Goal: Task Accomplishment & Management: Manage account settings

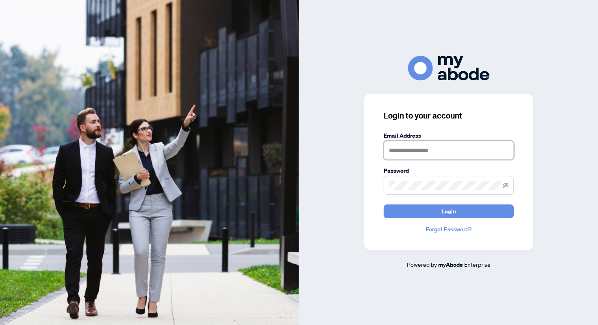
click at [400, 146] on input "text" at bounding box center [449, 150] width 130 height 19
type input "**********"
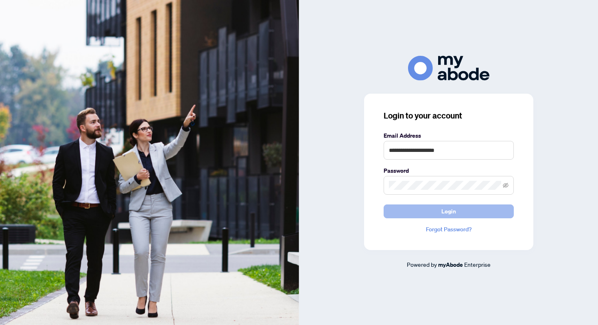
click at [448, 209] on span "Login" at bounding box center [448, 211] width 15 height 13
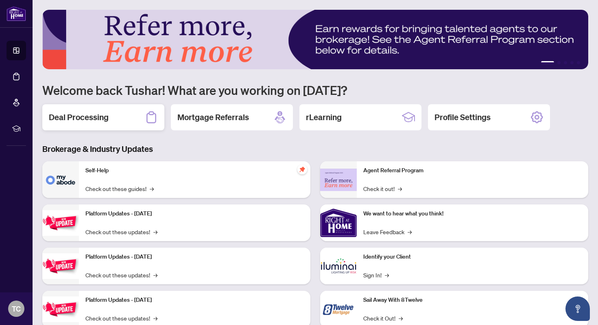
click at [114, 118] on div "Deal Processing" at bounding box center [103, 117] width 122 height 26
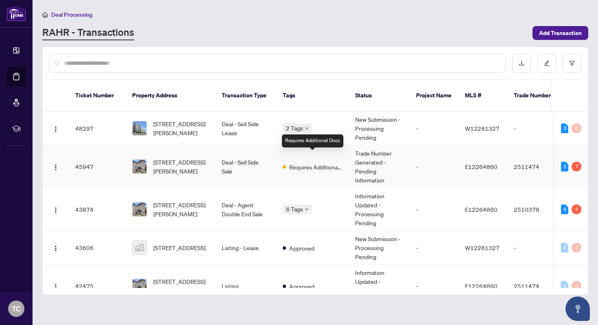
click at [321, 162] on span "Requires Additional Docs" at bounding box center [315, 166] width 53 height 9
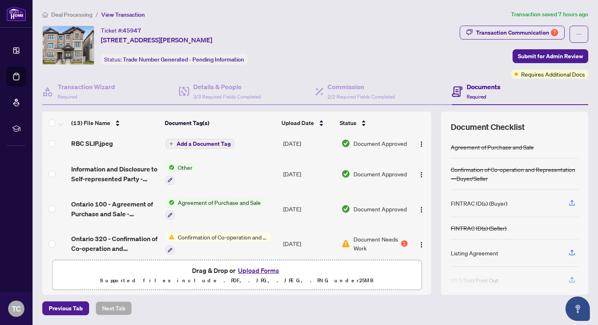
scroll to position [2, 0]
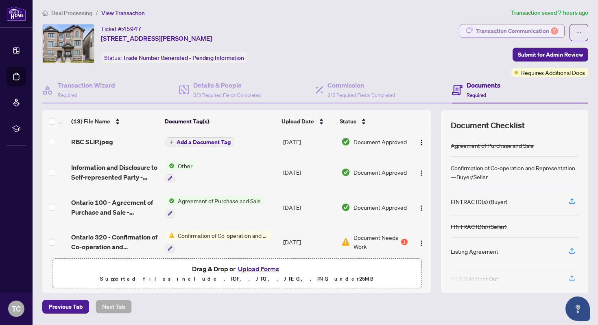
click at [502, 33] on div "Transaction Communication 7" at bounding box center [517, 30] width 82 height 13
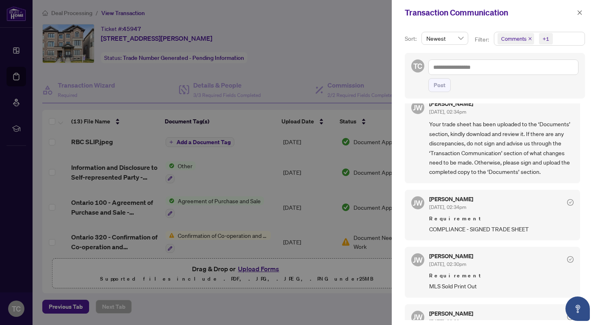
scroll to position [15, 0]
click at [257, 111] on div at bounding box center [299, 162] width 598 height 325
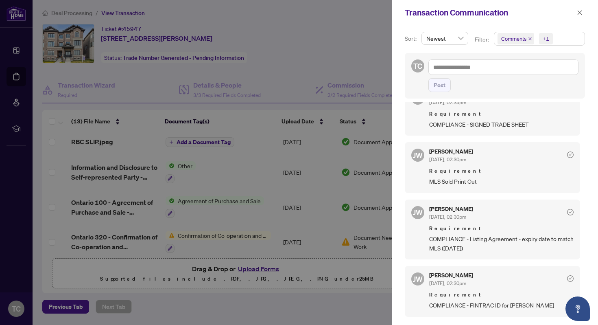
scroll to position [115, 0]
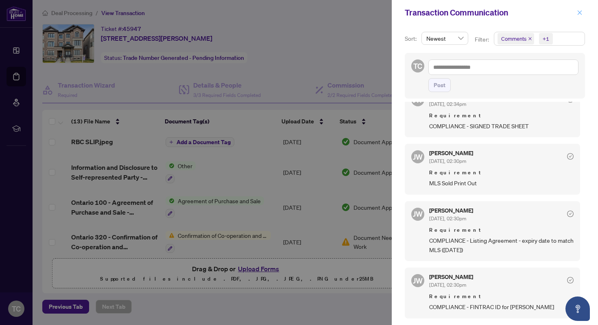
click at [579, 12] on icon "close" at bounding box center [580, 13] width 6 height 6
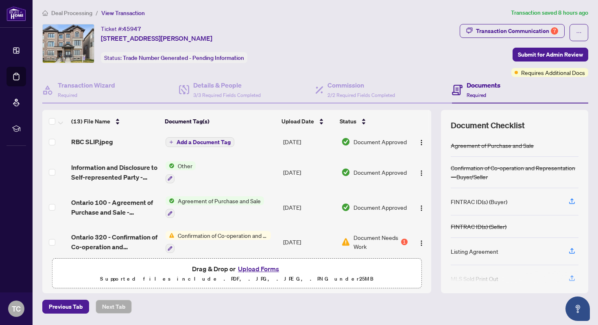
click at [253, 267] on button "Upload Forms" at bounding box center [259, 268] width 46 height 11
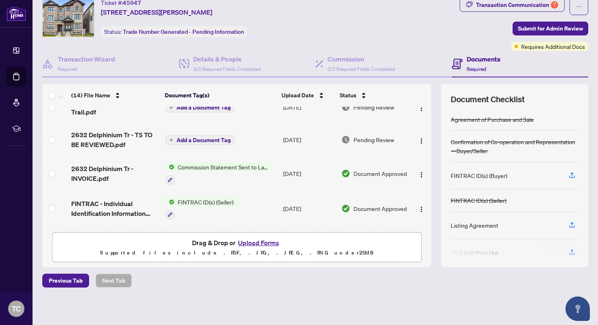
scroll to position [0, 0]
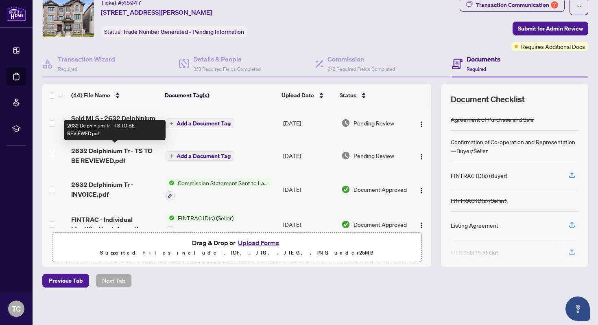
click at [127, 156] on span "2632 Delphinium Tr - TS TO BE REVIEWED.pdf" at bounding box center [114, 156] width 87 height 20
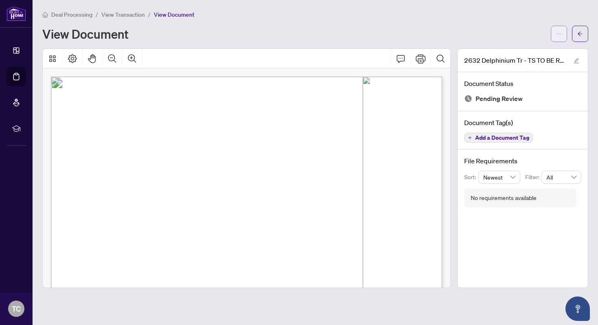
click at [556, 35] on icon "ellipsis" at bounding box center [559, 34] width 6 height 6
click at [522, 54] on span "Download" at bounding box center [530, 51] width 62 height 9
click at [402, 55] on icon "Comment" at bounding box center [401, 59] width 10 height 10
click at [505, 32] on div "View Document" at bounding box center [294, 33] width 504 height 13
click at [562, 37] on button "button" at bounding box center [559, 34] width 16 height 16
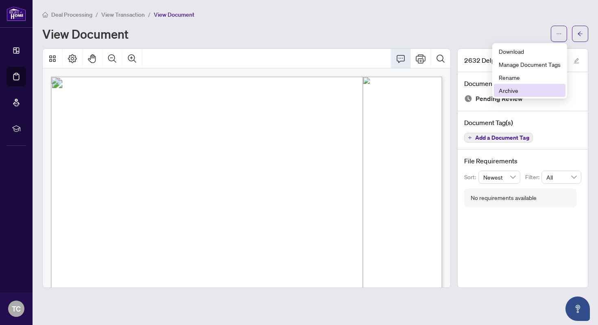
click at [517, 90] on span "Archive" at bounding box center [530, 90] width 62 height 9
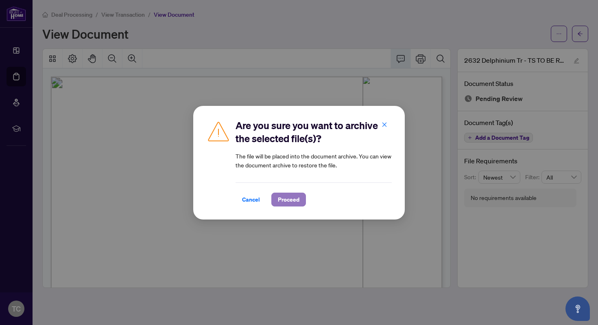
click at [292, 200] on span "Proceed" at bounding box center [289, 199] width 22 height 13
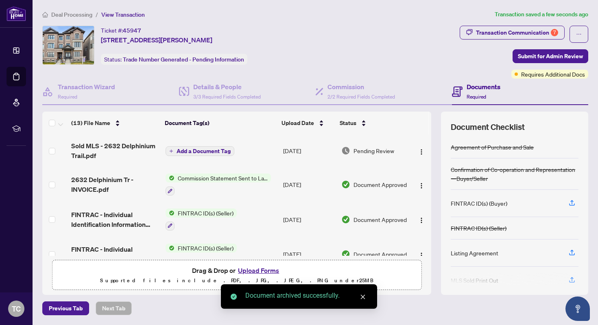
click at [253, 268] on button "Upload Forms" at bounding box center [259, 270] width 46 height 11
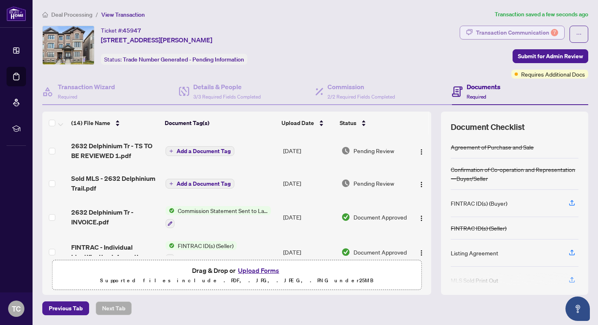
click at [483, 35] on div "Transaction Communication 7" at bounding box center [517, 32] width 82 height 13
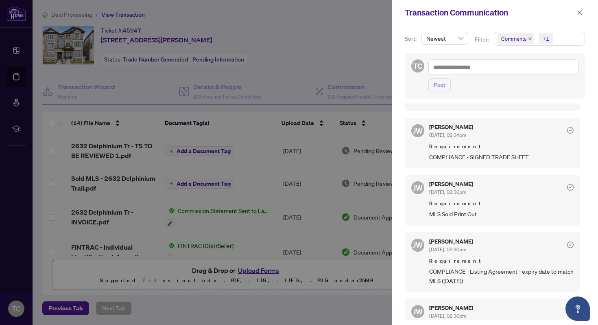
scroll to position [96, 0]
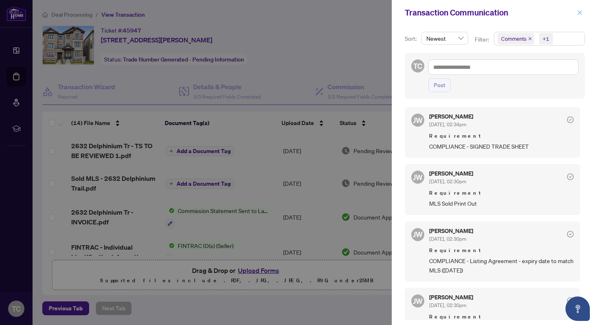
click at [579, 11] on icon "close" at bounding box center [580, 13] width 6 height 6
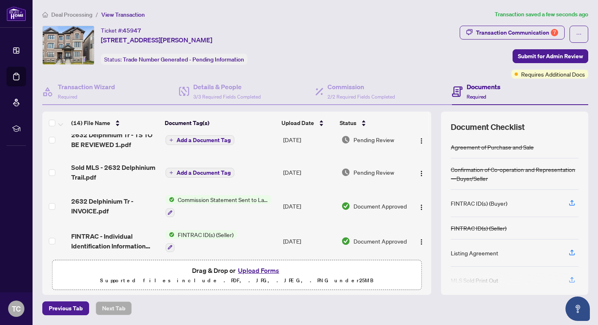
scroll to position [0, 0]
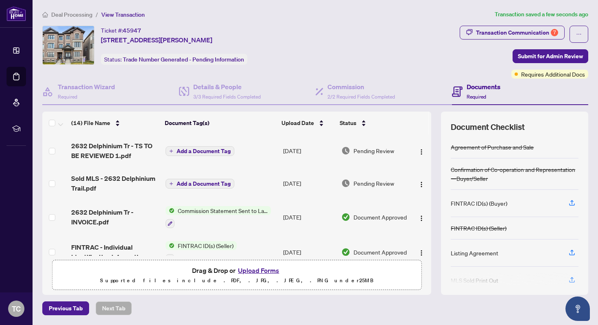
click at [57, 13] on span "Deal Processing" at bounding box center [71, 14] width 41 height 7
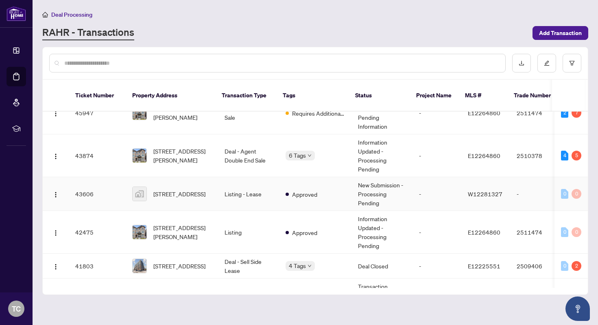
scroll to position [54, 0]
click at [251, 216] on td "Listing" at bounding box center [248, 231] width 61 height 43
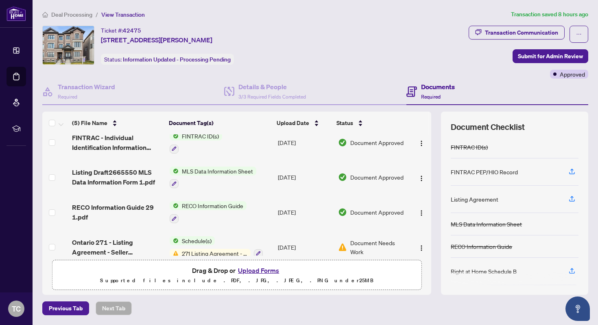
scroll to position [54, 0]
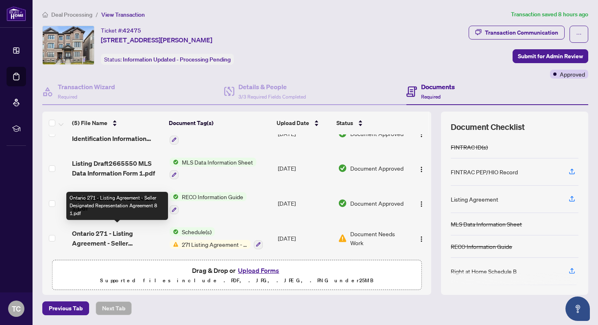
click at [133, 233] on span "Ontario 271 - Listing Agreement - Seller Designated Representation Agreement 8 …" at bounding box center [117, 238] width 91 height 20
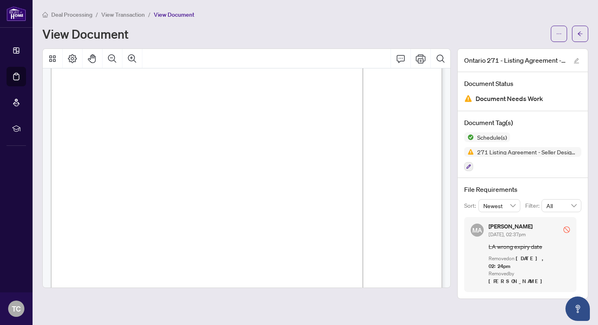
scroll to position [39, 0]
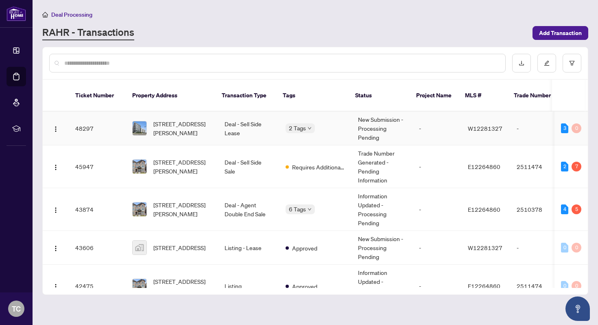
click at [211, 123] on td "110-1440 Clarriage Crt, Milton, Ontario L9E 1B3, Canada" at bounding box center [172, 128] width 92 height 34
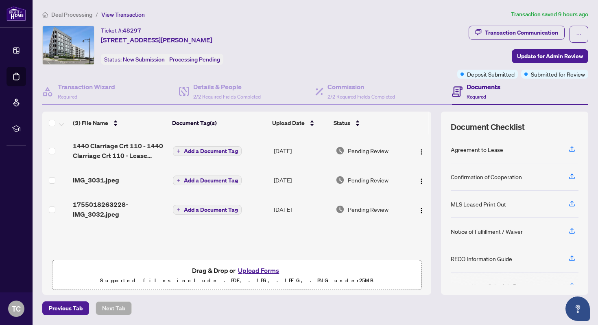
click at [260, 269] on button "Upload Forms" at bounding box center [259, 270] width 46 height 11
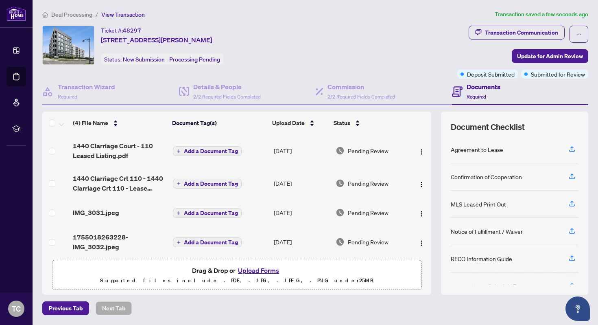
scroll to position [5, 0]
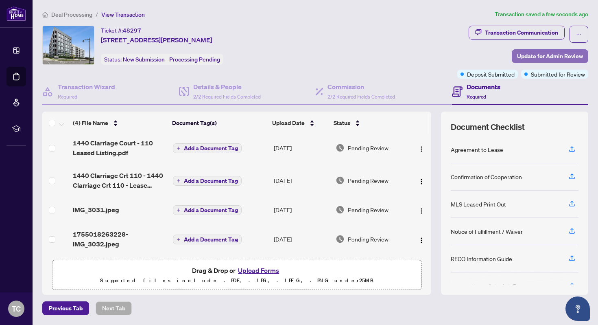
click at [535, 57] on span "Update for Admin Review" at bounding box center [550, 56] width 66 height 13
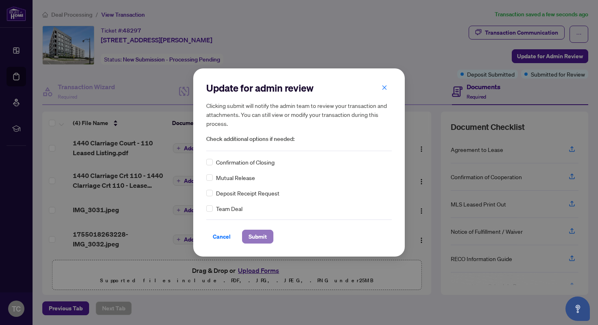
click at [259, 238] on span "Submit" at bounding box center [258, 236] width 18 height 13
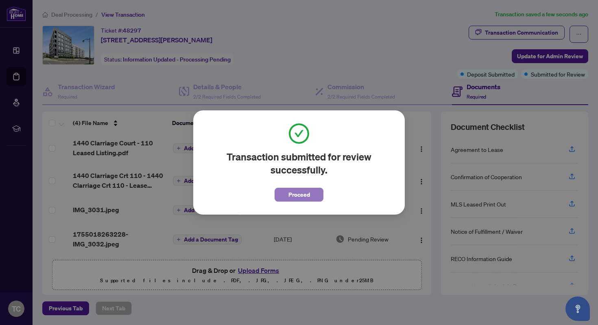
click at [306, 199] on span "Proceed" at bounding box center [299, 194] width 22 height 13
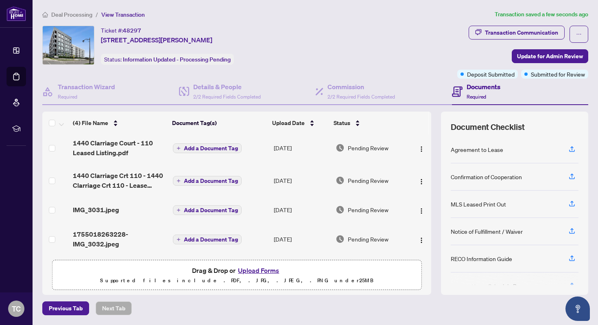
click at [70, 14] on span "Deal Processing" at bounding box center [71, 14] width 41 height 7
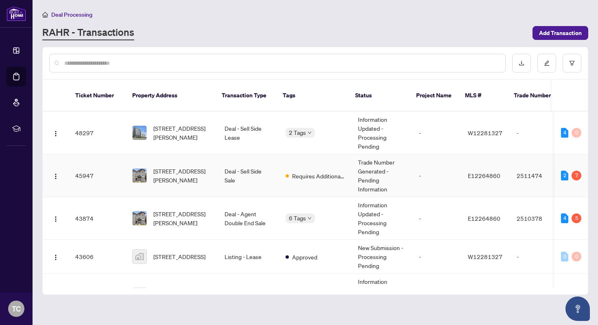
click at [212, 164] on td "2632 Delphinium Tr, Pickering, Ontario L1X 2R2, Canada" at bounding box center [172, 175] width 92 height 43
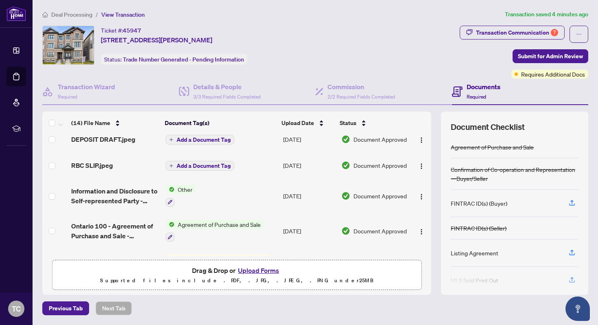
scroll to position [343, 0]
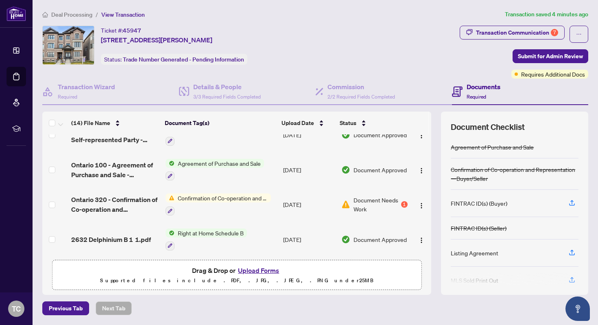
click at [379, 198] on span "Document Needs Work" at bounding box center [377, 204] width 46 height 18
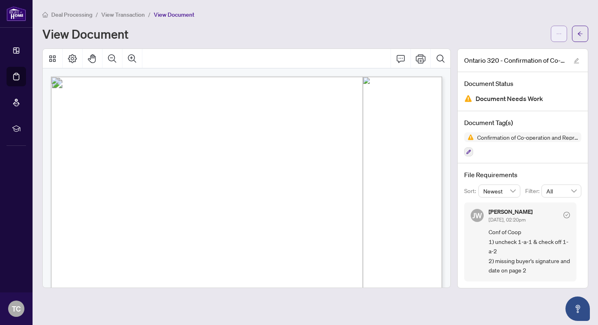
click at [559, 31] on icon "ellipsis" at bounding box center [559, 34] width 6 height 6
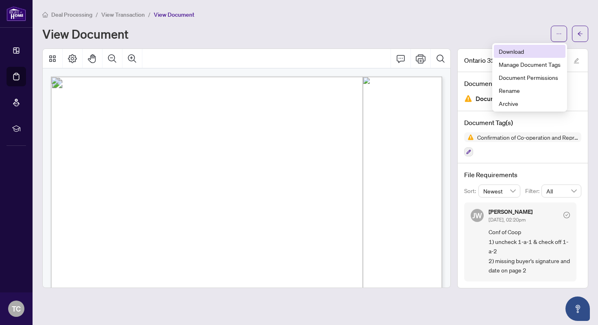
click at [527, 49] on span "Download" at bounding box center [530, 51] width 62 height 9
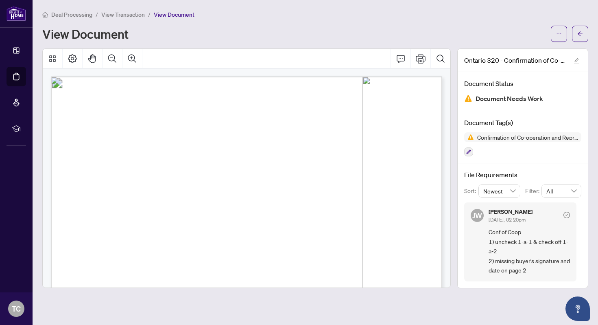
click at [59, 14] on span "Deal Processing" at bounding box center [71, 14] width 41 height 7
